Goal: Consume media (video, audio)

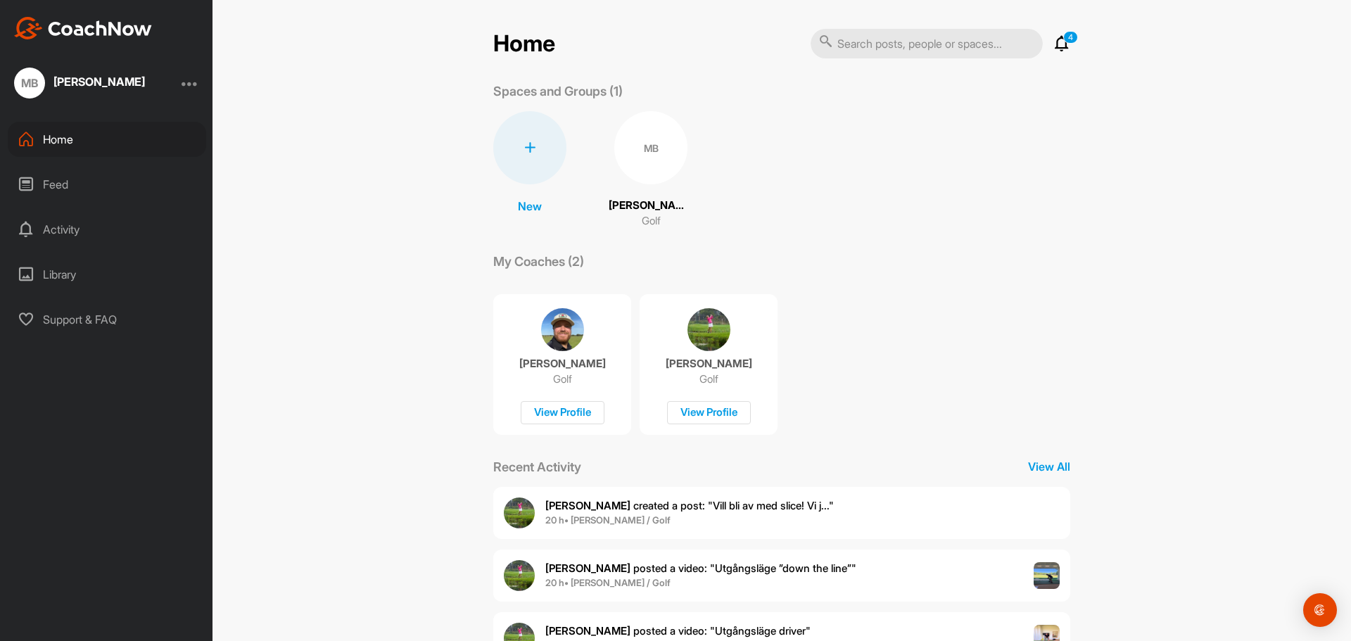
click at [640, 176] on div "MB" at bounding box center [650, 147] width 73 height 73
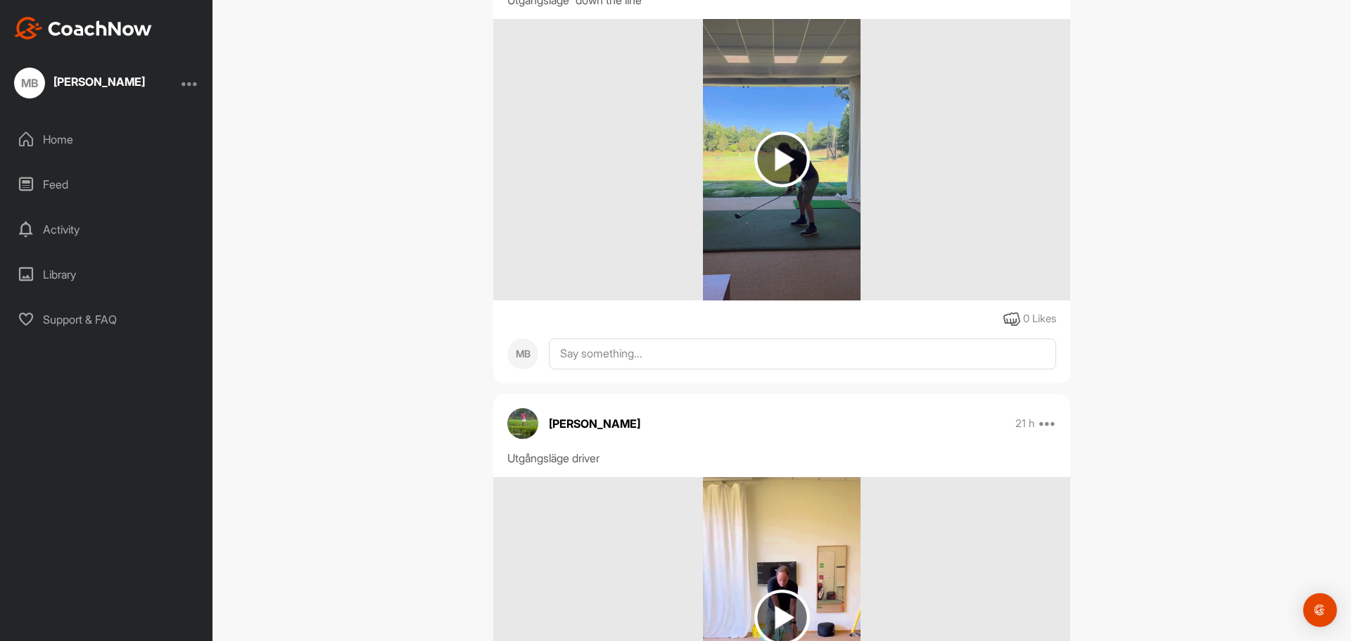
scroll to position [422, 0]
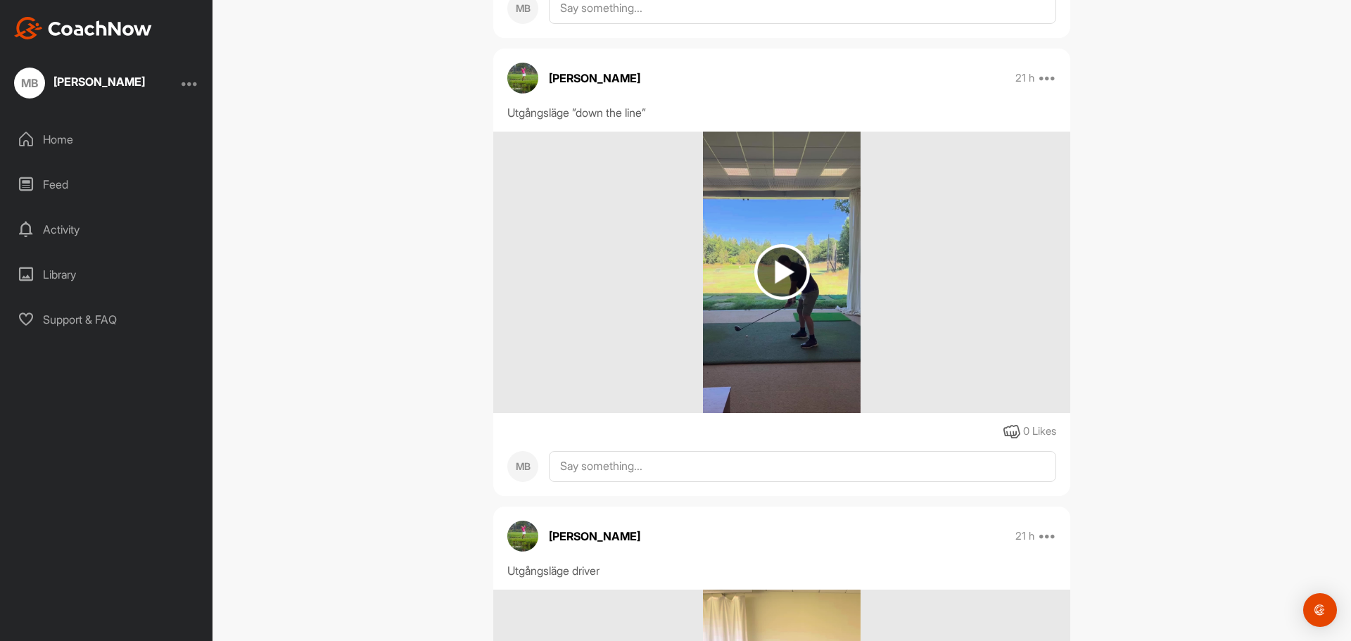
click at [788, 281] on img at bounding box center [782, 272] width 56 height 56
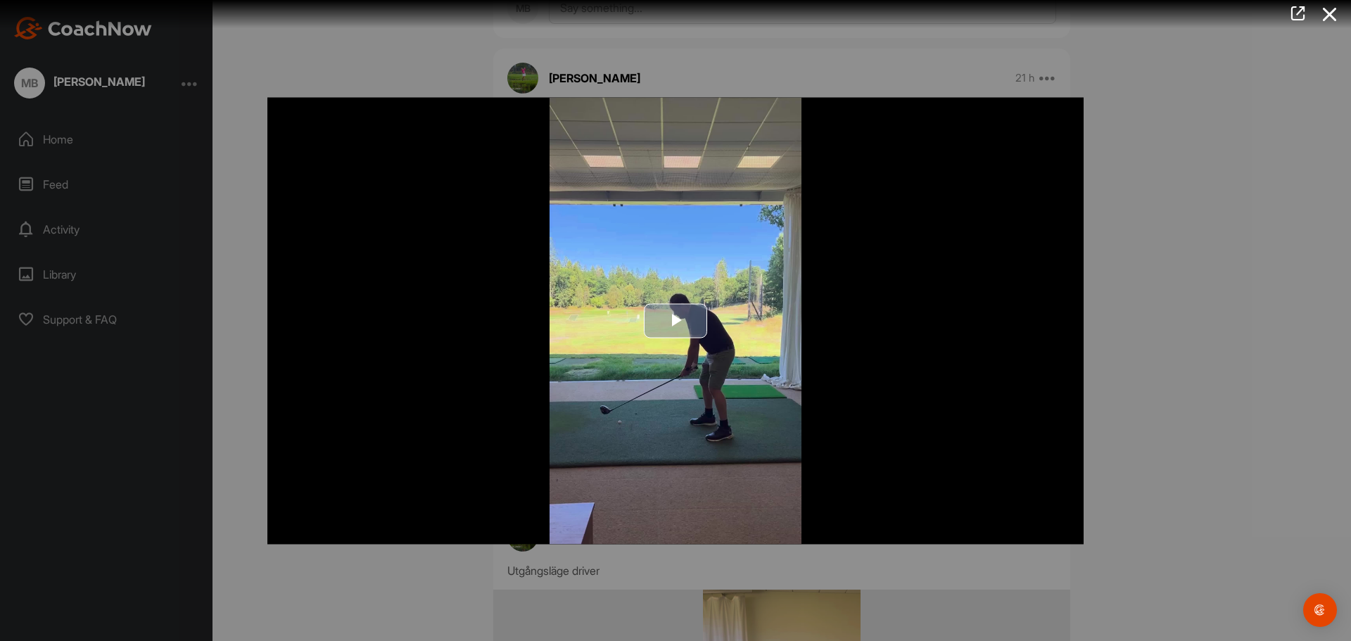
click at [676, 321] on span "Video Player" at bounding box center [676, 321] width 0 height 0
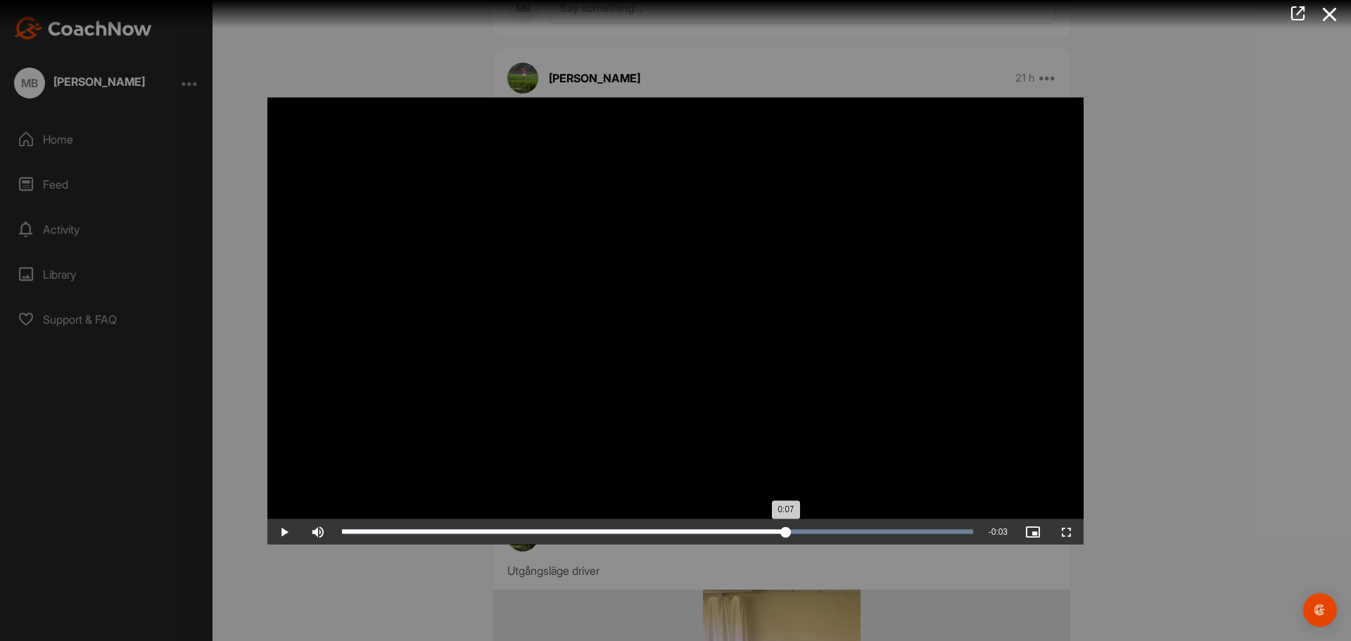
drag, startPoint x: 888, startPoint y: 534, endPoint x: 786, endPoint y: 526, distance: 102.4
click at [786, 526] on div "Loaded : 100.00% 0:07 0:07" at bounding box center [657, 531] width 645 height 25
drag, startPoint x: 1164, startPoint y: 327, endPoint x: 1162, endPoint y: 312, distance: 15.6
click at [1165, 326] on div at bounding box center [675, 320] width 1351 height 641
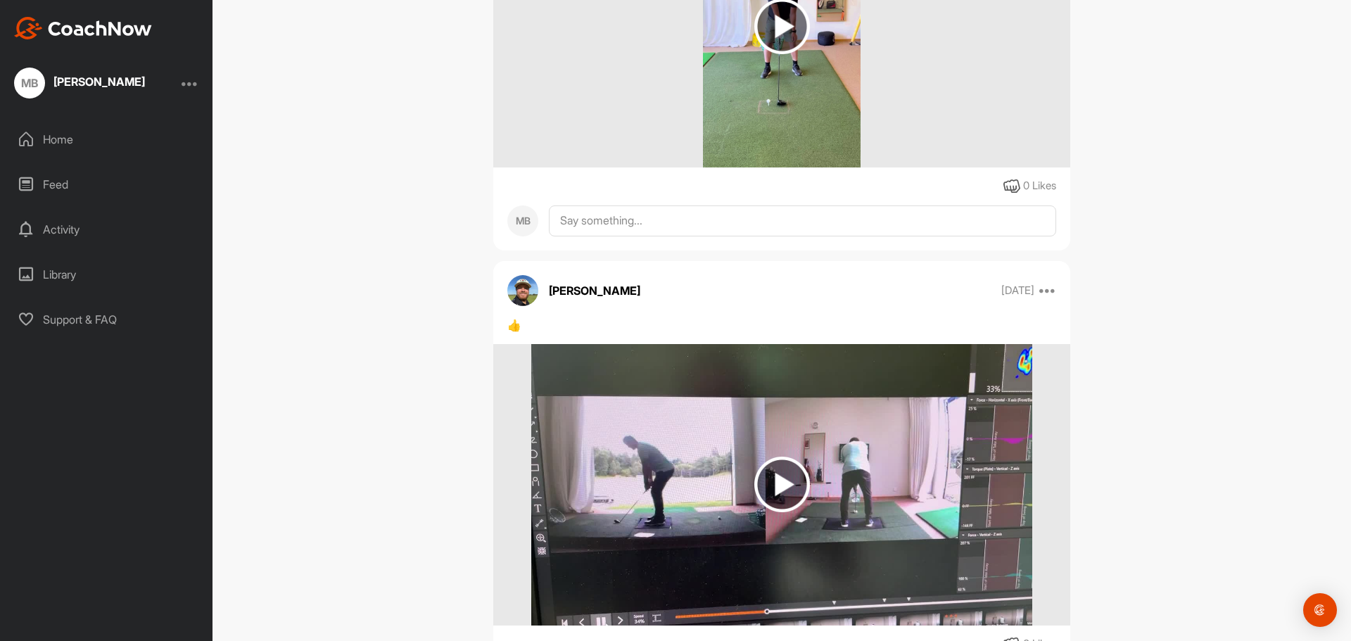
scroll to position [774, 0]
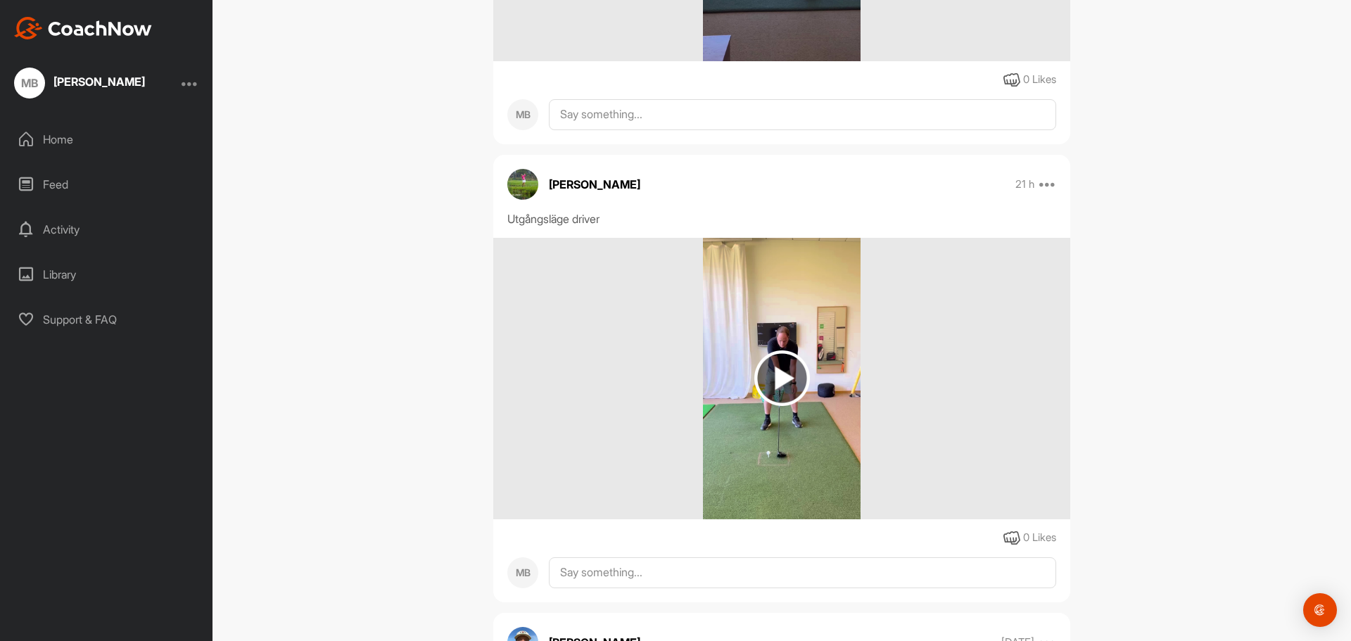
click at [802, 374] on img at bounding box center [782, 378] width 56 height 56
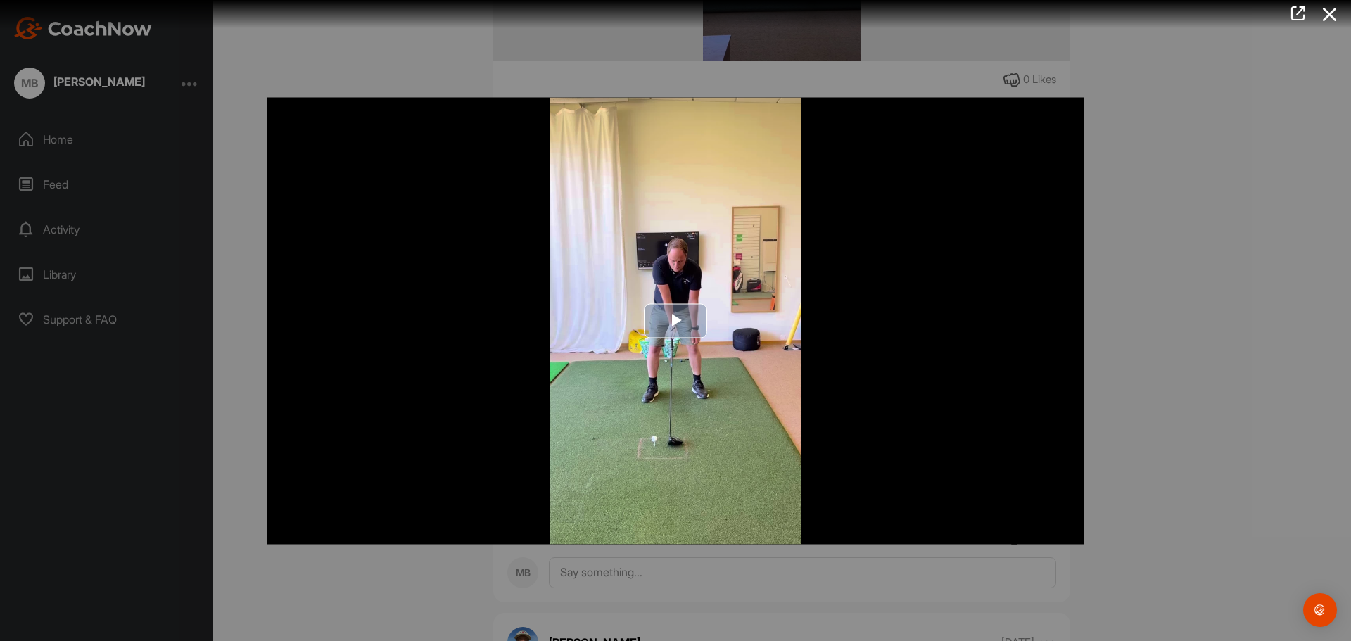
click at [648, 300] on img "Video Player" at bounding box center [675, 320] width 816 height 447
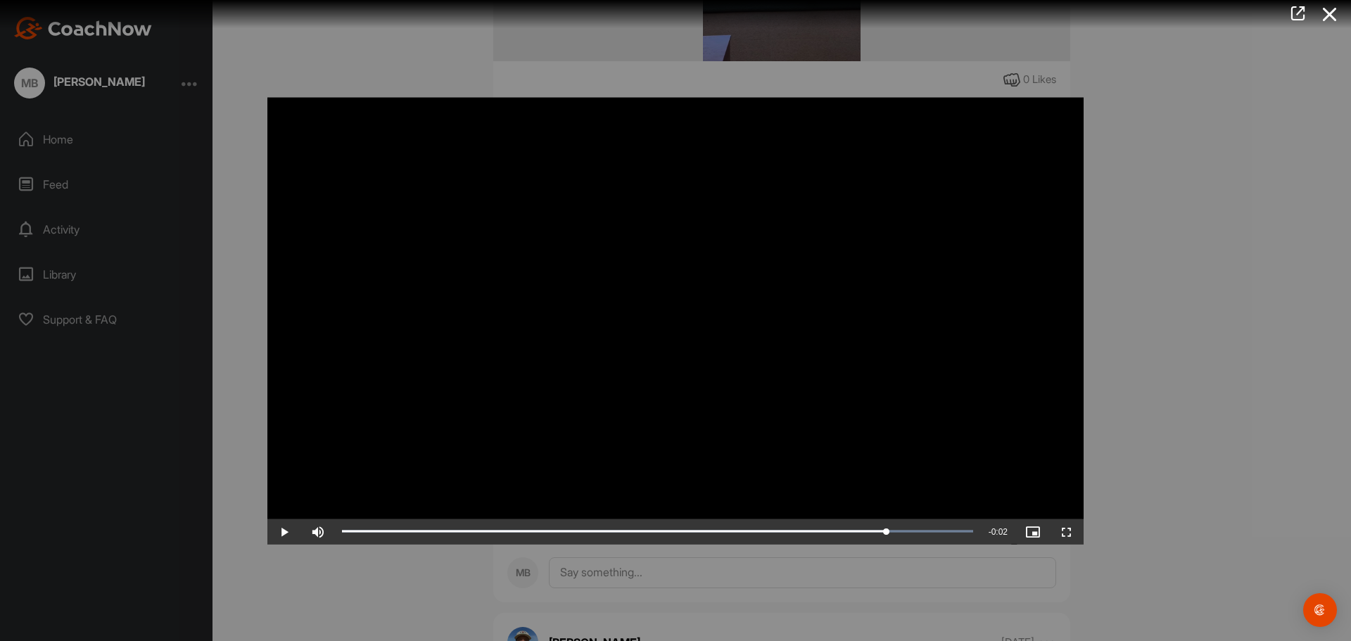
drag, startPoint x: 432, startPoint y: 538, endPoint x: 887, endPoint y: 513, distance: 455.3
click at [1206, 241] on div at bounding box center [675, 320] width 1351 height 641
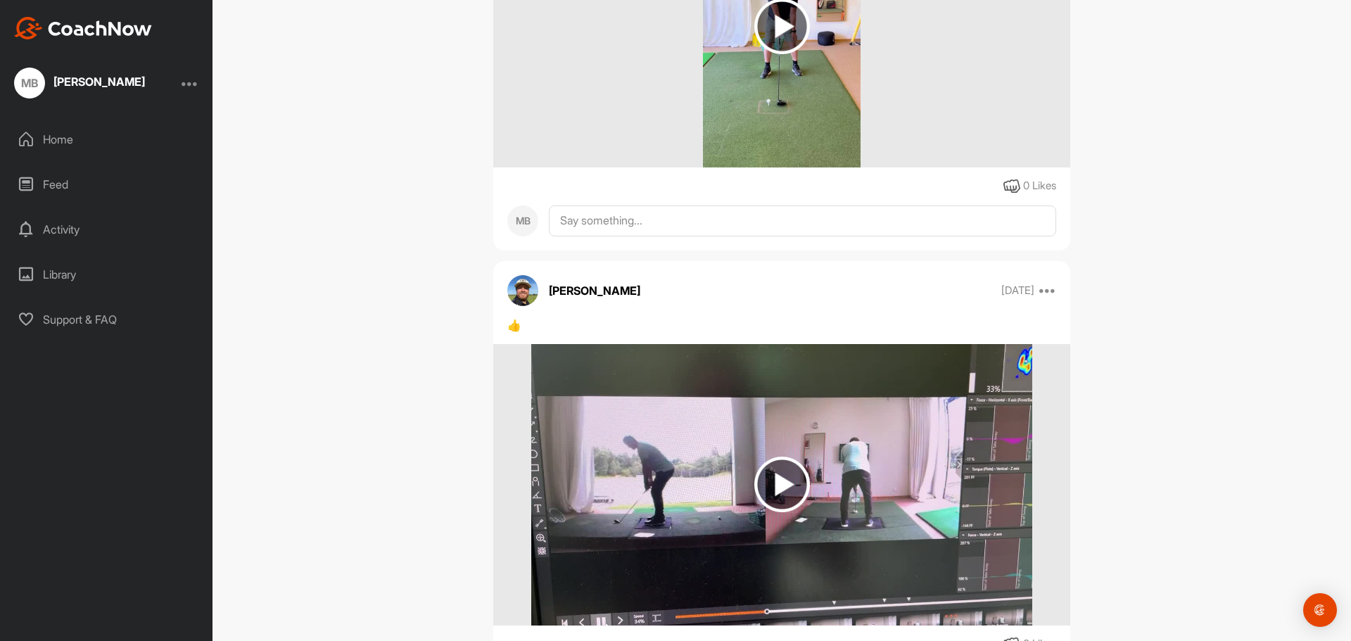
scroll to position [1337, 0]
